Goal: Task Accomplishment & Management: Use online tool/utility

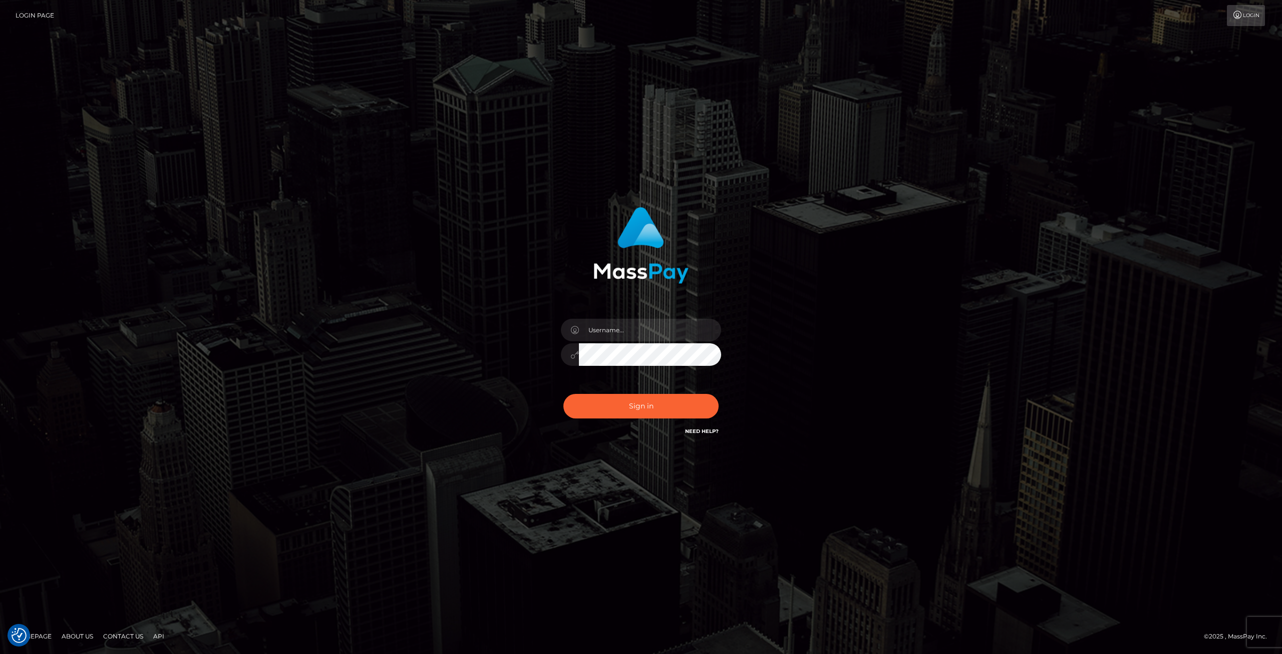
click at [40, 638] on link "Homepage" at bounding box center [33, 636] width 45 height 16
click at [631, 329] on input "text" at bounding box center [650, 330] width 142 height 23
click at [444, 350] on div "Sign in" at bounding box center [641, 326] width 571 height 255
